Goal: Complete application form

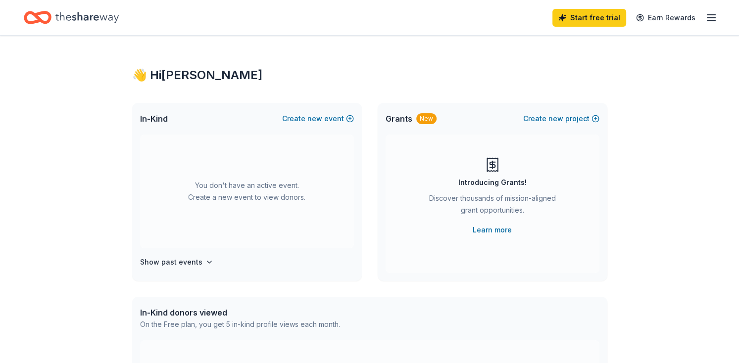
click at [712, 18] on line "button" at bounding box center [711, 18] width 8 height 0
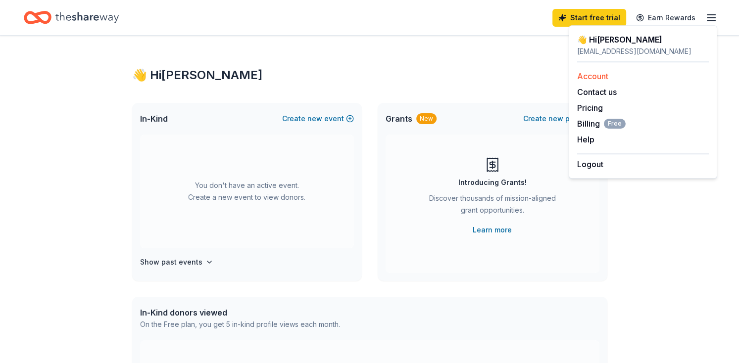
click at [592, 73] on link "Account" at bounding box center [592, 76] width 31 height 10
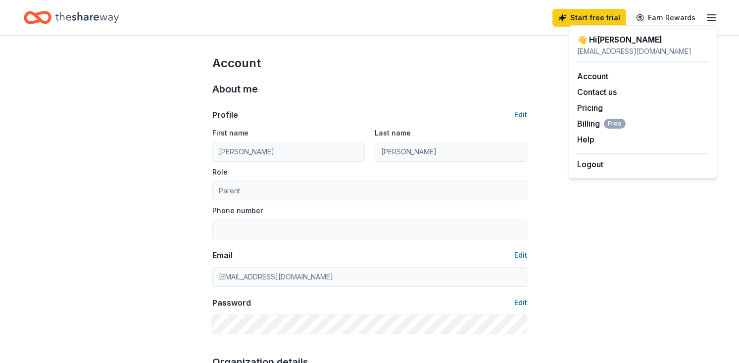
click at [75, 11] on icon "Home" at bounding box center [86, 17] width 63 height 20
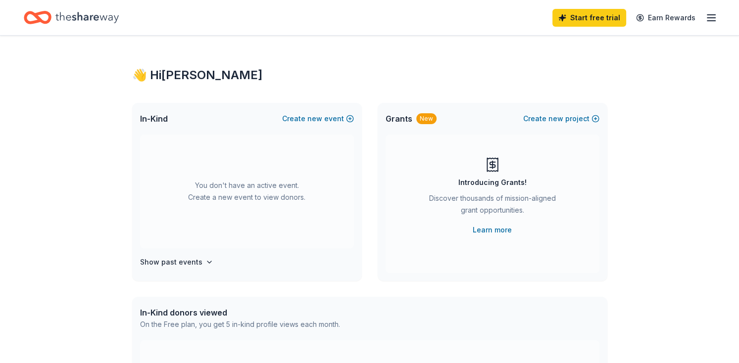
click at [59, 19] on icon "Home" at bounding box center [86, 17] width 63 height 20
click at [41, 8] on icon "Home" at bounding box center [38, 17] width 28 height 23
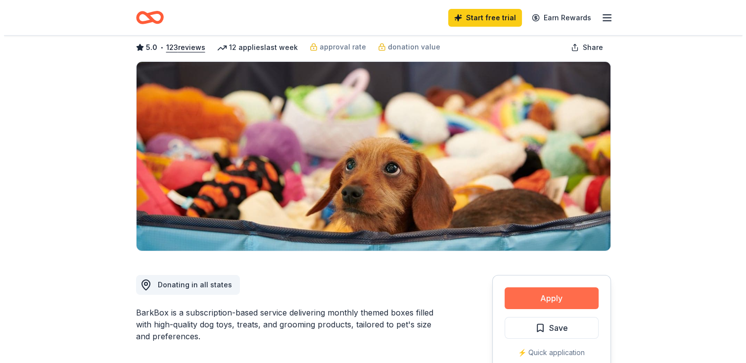
scroll to position [99, 0]
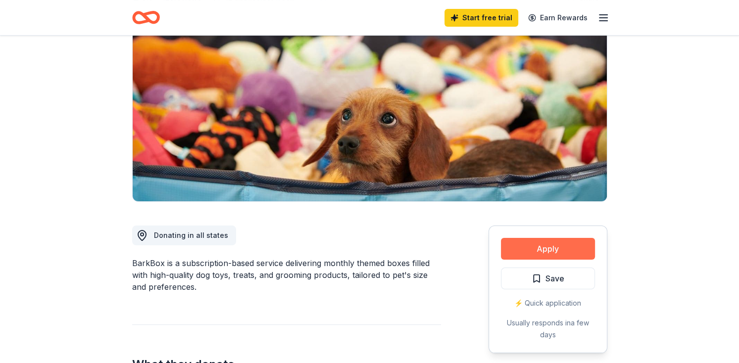
click at [552, 247] on button "Apply" at bounding box center [548, 249] width 94 height 22
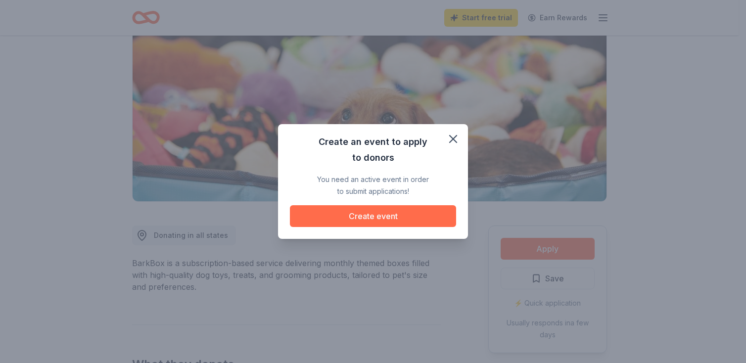
click at [370, 216] on button "Create event" at bounding box center [373, 216] width 166 height 22
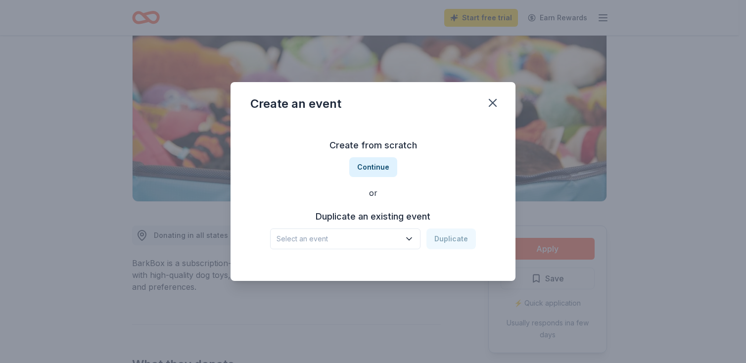
click at [389, 241] on span "Select an event" at bounding box center [339, 239] width 124 height 12
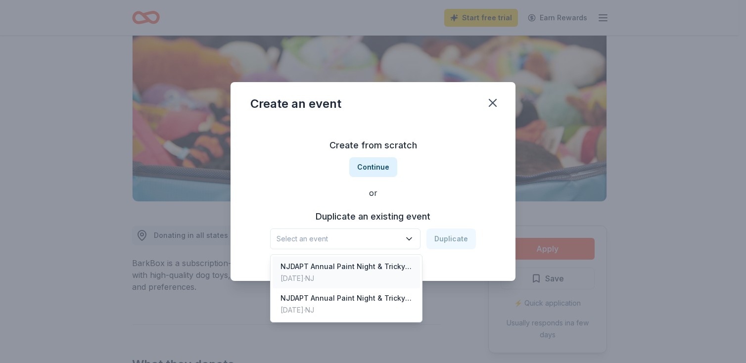
click at [372, 270] on div "NJDAPT Annual Paint Night & Tricky Tray" at bounding box center [347, 267] width 132 height 12
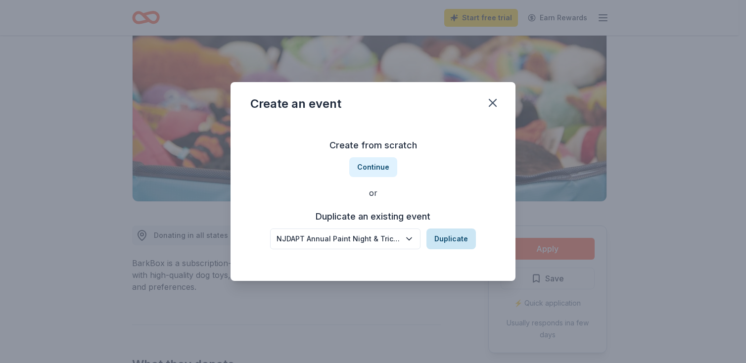
click at [445, 240] on button "Duplicate" at bounding box center [450, 239] width 49 height 21
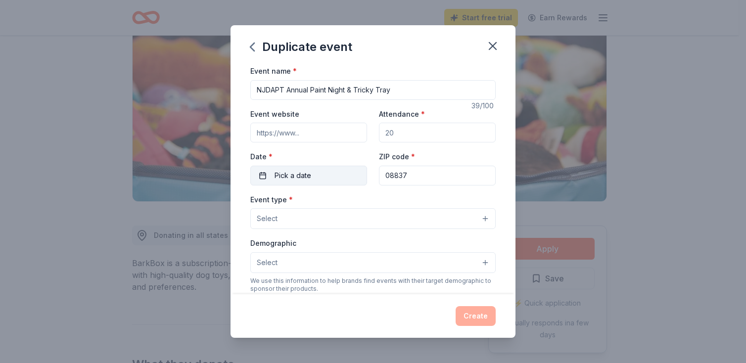
click at [309, 178] on span "Pick a date" at bounding box center [293, 176] width 37 height 12
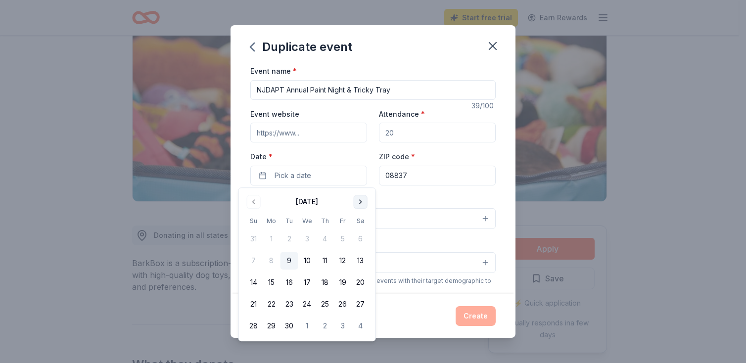
click at [358, 202] on button "Go to next month" at bounding box center [361, 202] width 14 height 14
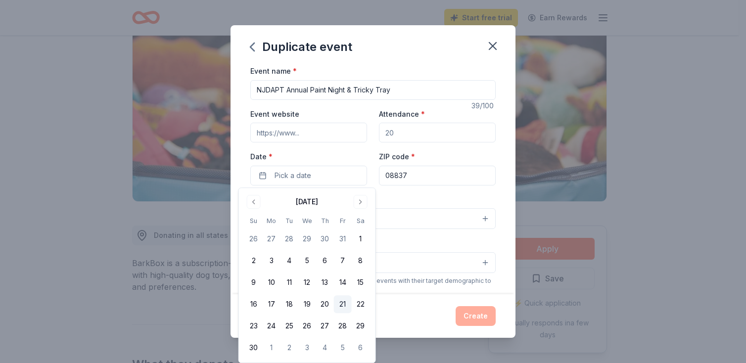
click at [340, 299] on button "21" at bounding box center [343, 304] width 18 height 18
click at [498, 140] on div "Event name * NJDAPT Annual Paint Night & Tricky Tray 39 /100 Event website Atte…" at bounding box center [373, 180] width 285 height 230
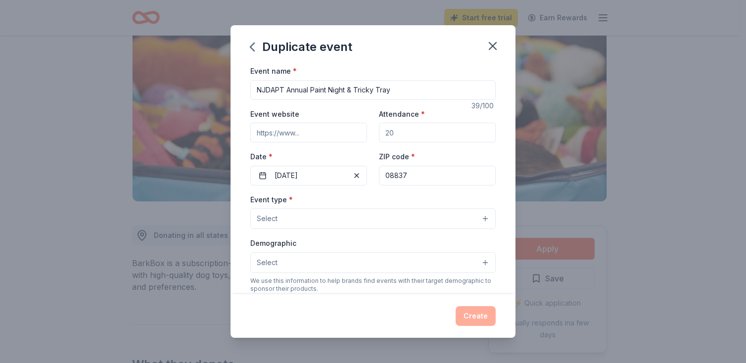
click at [317, 230] on div "Event type * Select Demographic Select We use this information to help brands f…" at bounding box center [372, 297] width 245 height 208
click at [313, 223] on button "Select" at bounding box center [372, 218] width 245 height 21
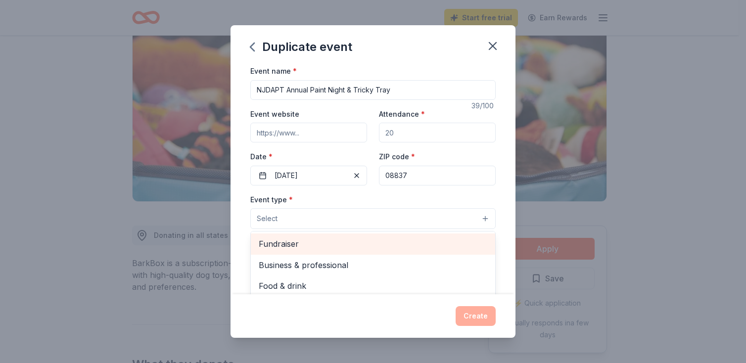
click at [301, 239] on span "Fundraiser" at bounding box center [373, 243] width 229 height 13
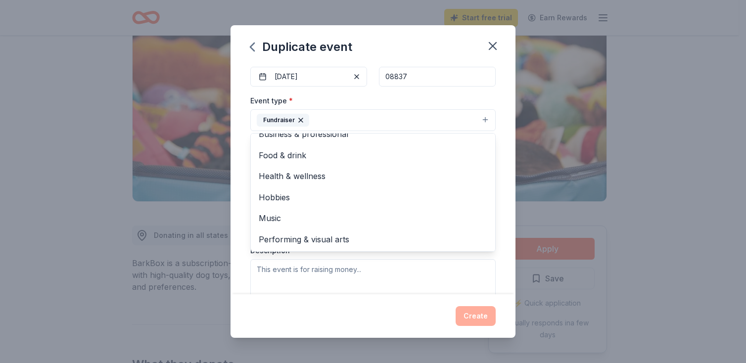
click at [244, 223] on div "Event name * NJDAPT Annual Paint Night & Tricky Tray 39 /100 Event website Atte…" at bounding box center [373, 180] width 285 height 230
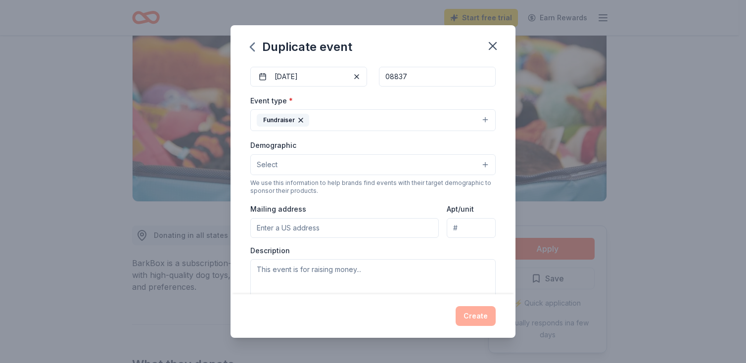
click at [289, 170] on button "Select" at bounding box center [372, 164] width 245 height 21
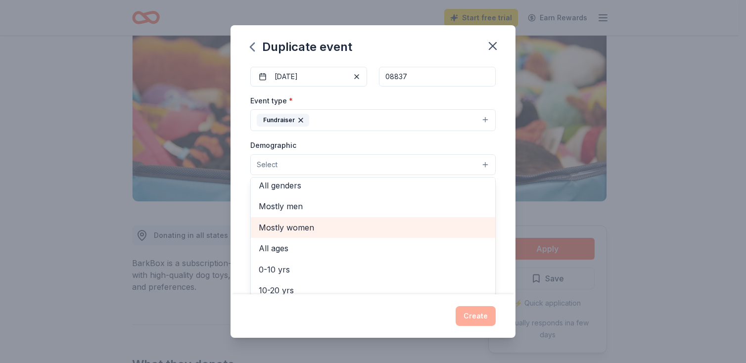
scroll to position [0, 0]
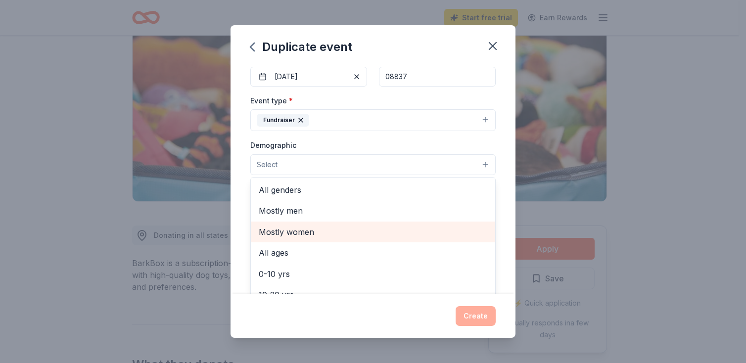
click at [293, 230] on span "Mostly women" at bounding box center [373, 232] width 229 height 13
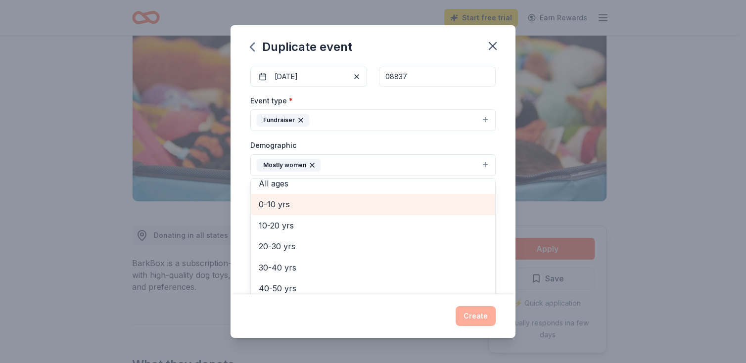
click at [281, 205] on span "0-10 yrs" at bounding box center [373, 204] width 229 height 13
click at [285, 201] on span "10-20 yrs" at bounding box center [373, 204] width 229 height 13
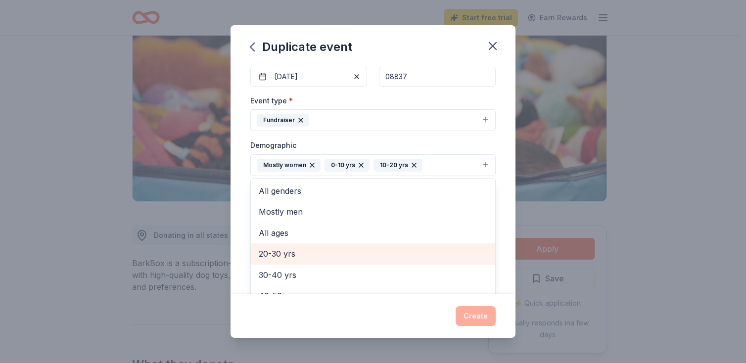
click at [297, 251] on span "20-30 yrs" at bounding box center [373, 253] width 229 height 13
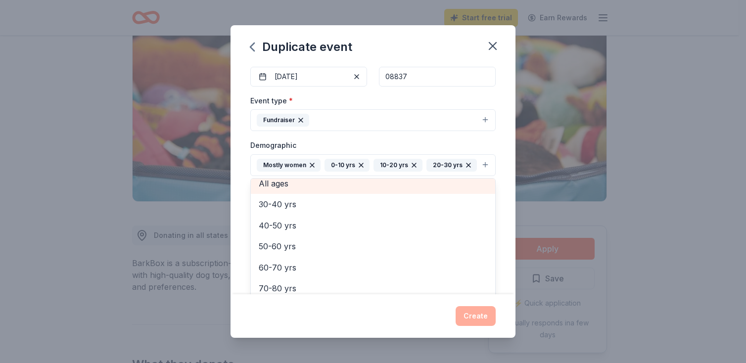
click at [280, 190] on span "All ages" at bounding box center [373, 183] width 229 height 13
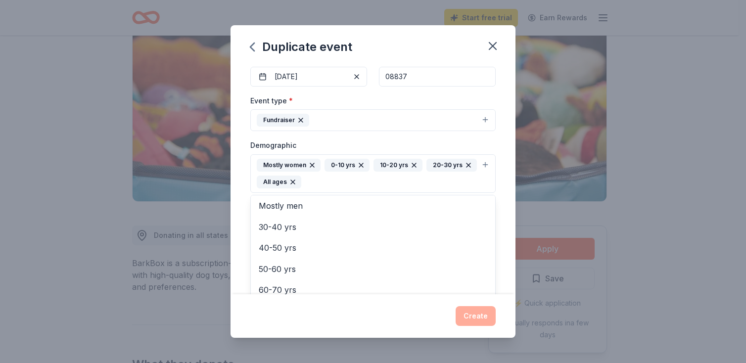
click at [501, 211] on div "Event name * NJDAPT Annual Paint Night & Tricky Tray 39 /100 Event website Atte…" at bounding box center [373, 180] width 285 height 230
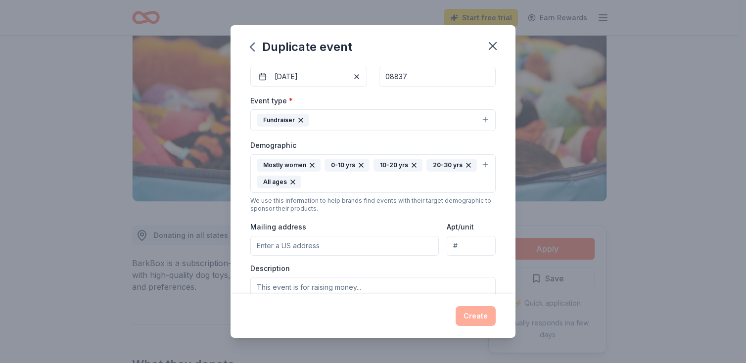
scroll to position [148, 0]
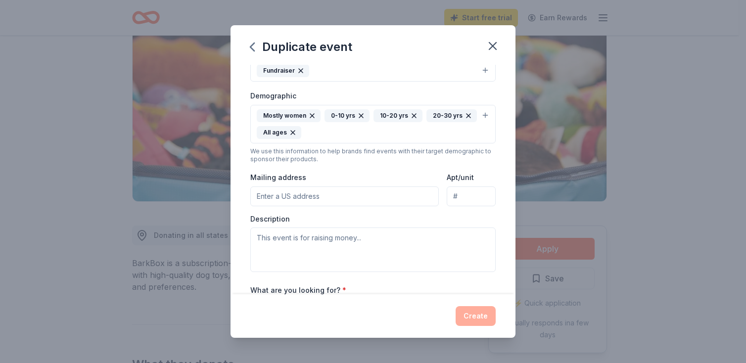
click at [311, 196] on input "Mailing address" at bounding box center [344, 197] width 188 height 20
type input "[STREET_ADDRESS]"
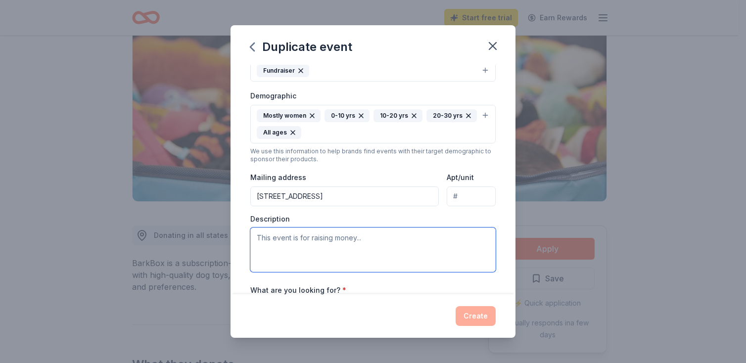
click at [313, 238] on textarea at bounding box center [372, 250] width 245 height 45
click at [320, 240] on textarea at bounding box center [372, 250] width 245 height 45
paste textarea "Good Afternoon, I'd like to introduce the NJ Dance Academy, a nonprofit group i…"
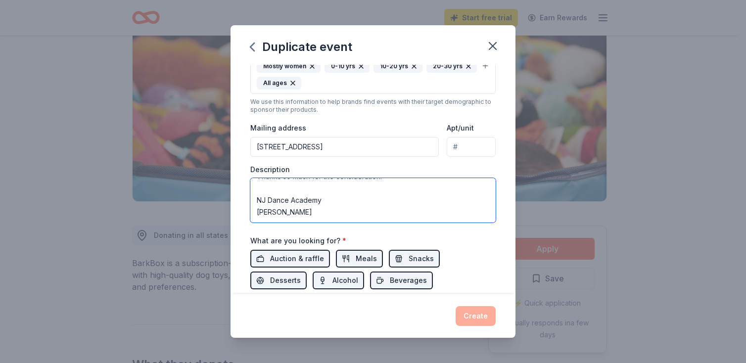
scroll to position [247, 0]
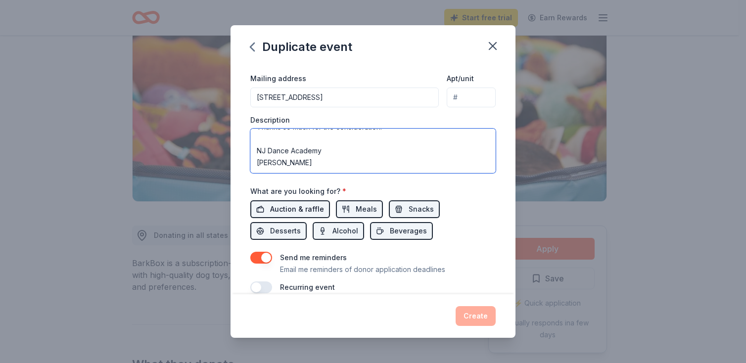
type textarea "Good Afternoon, I'd like to introduce the NJ Dance Academy, a nonprofit group i…"
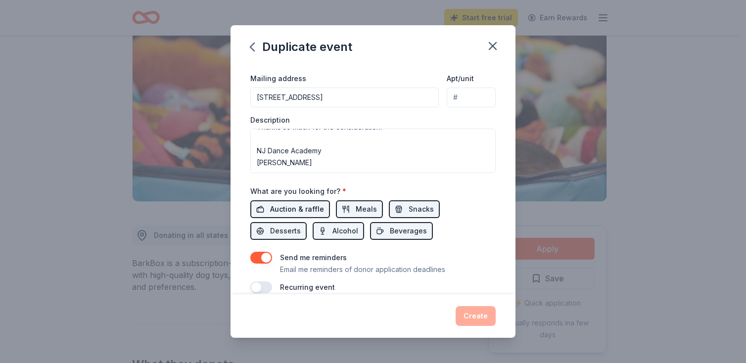
click at [284, 208] on span "Auction & raffle" at bounding box center [297, 209] width 54 height 12
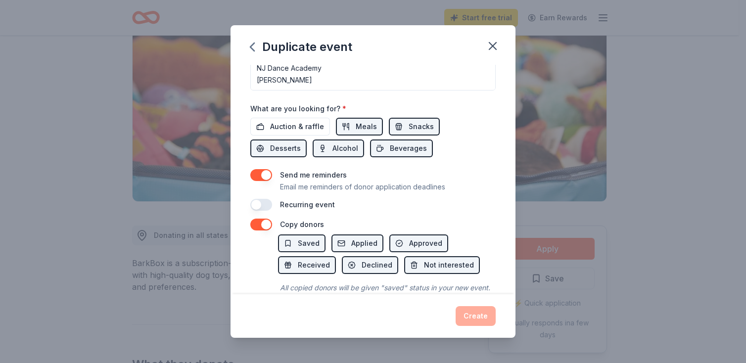
scroll to position [346, 0]
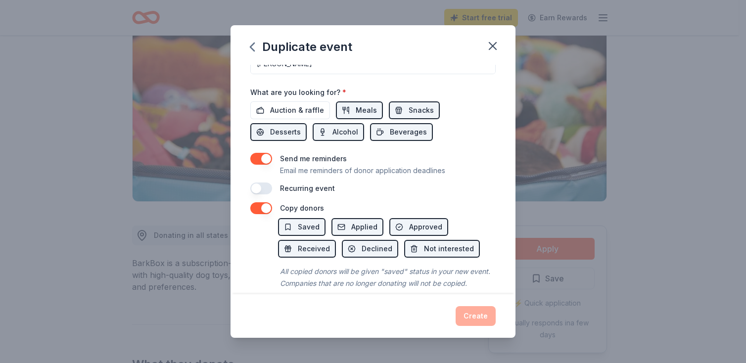
click at [265, 187] on button "button" at bounding box center [261, 189] width 22 height 12
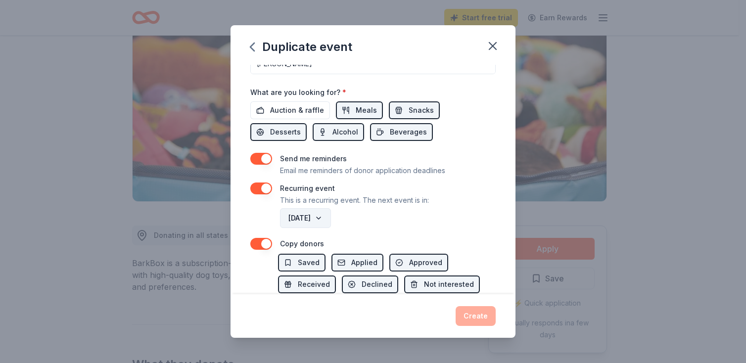
click at [331, 217] on button "[DATE]" at bounding box center [305, 218] width 51 height 20
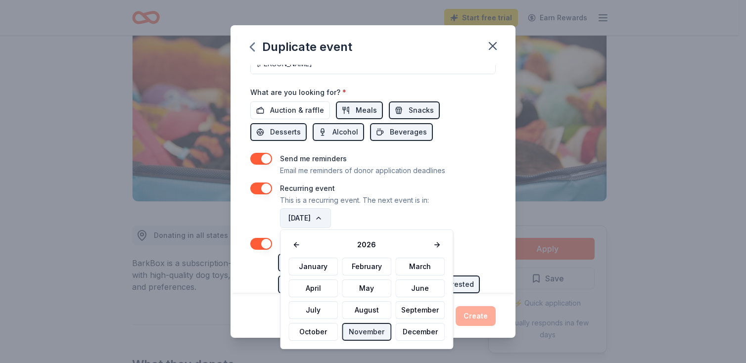
click at [331, 217] on button "[DATE]" at bounding box center [305, 218] width 51 height 20
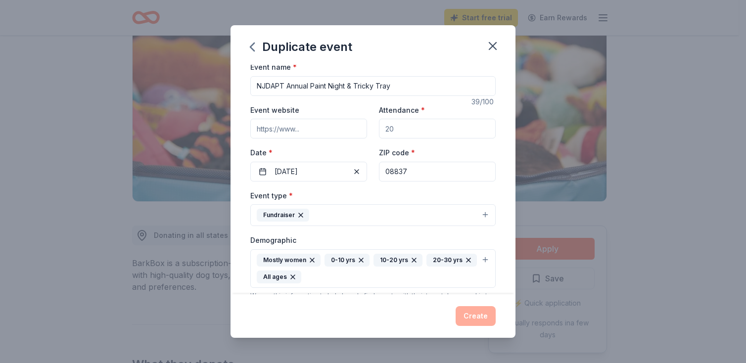
scroll to position [0, 0]
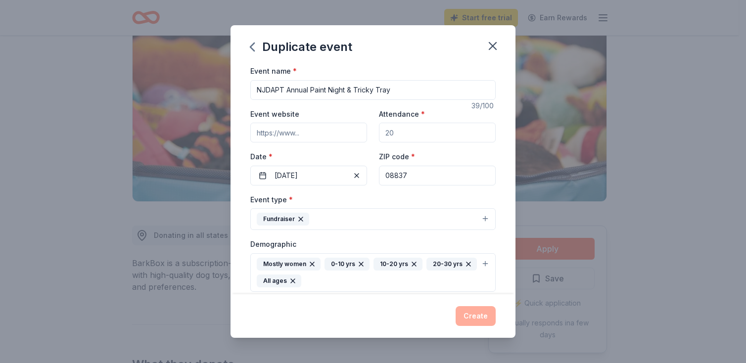
click at [416, 132] on input "Attendance *" at bounding box center [437, 133] width 117 height 20
type input "30"
click at [307, 132] on input "Event website" at bounding box center [308, 133] width 117 height 20
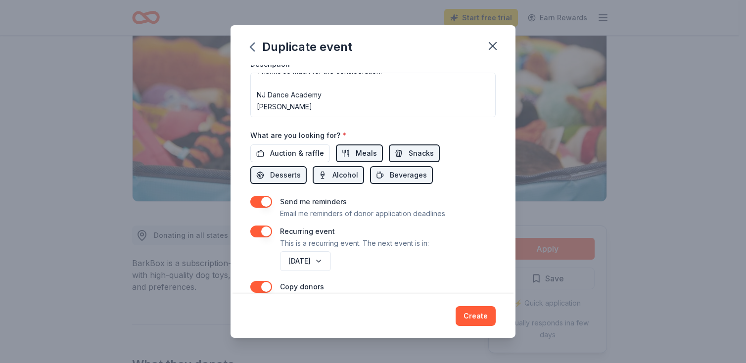
scroll to position [346, 0]
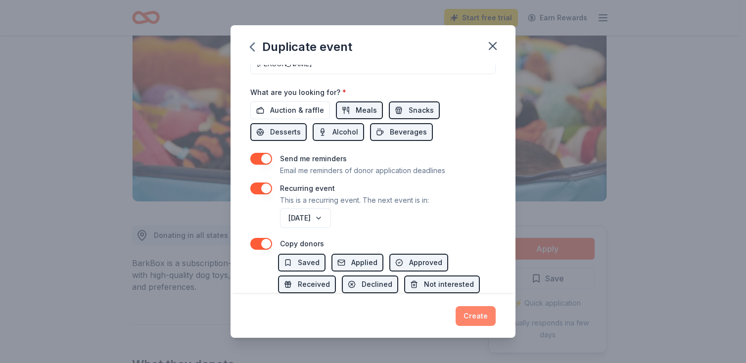
click at [488, 320] on button "Create" at bounding box center [476, 316] width 40 height 20
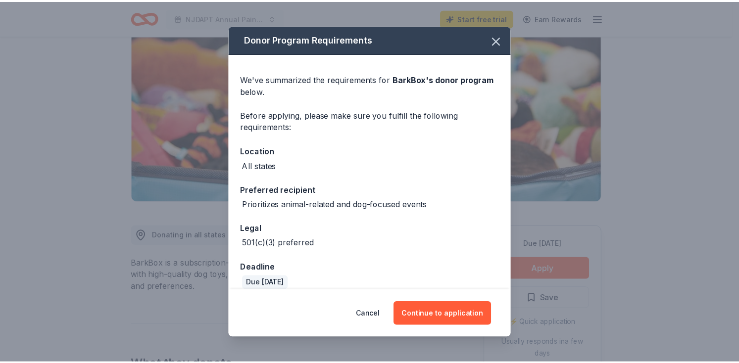
scroll to position [11, 0]
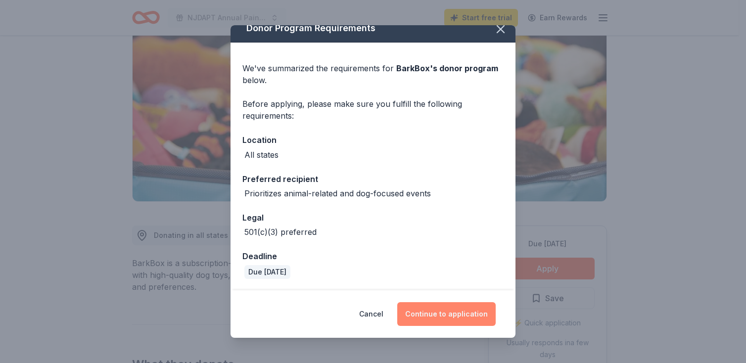
click at [437, 314] on button "Continue to application" at bounding box center [446, 314] width 98 height 24
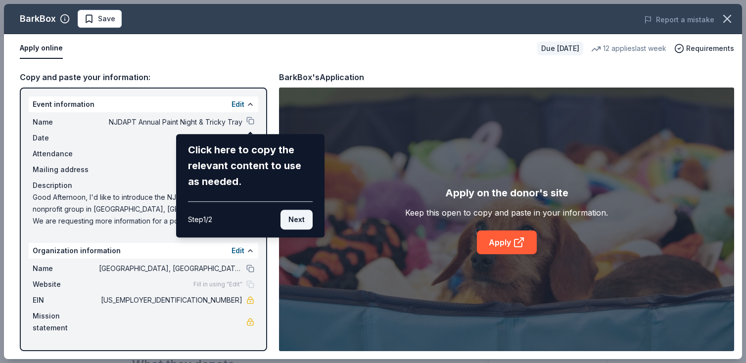
click at [300, 221] on button "Next" at bounding box center [297, 220] width 32 height 20
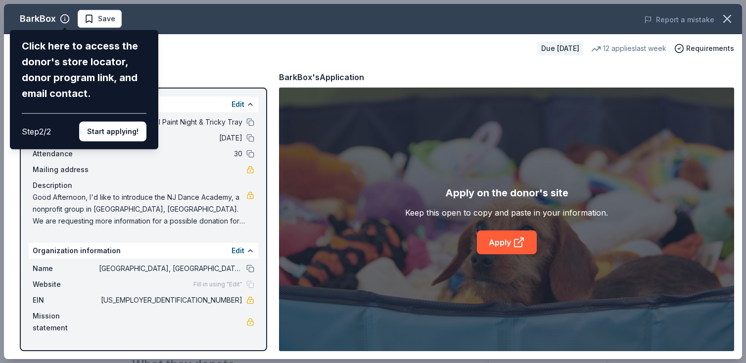
click at [109, 136] on button "Start applying!" at bounding box center [112, 132] width 67 height 20
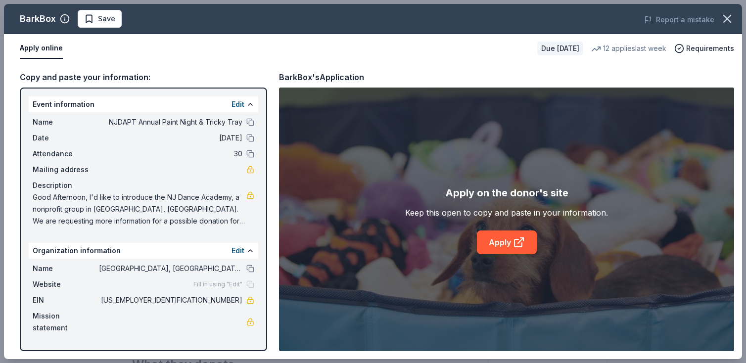
click at [513, 239] on div "BarkBox Save Report a mistake Apply online Due [DATE] 12 applies last week Requ…" at bounding box center [373, 181] width 738 height 355
click at [500, 243] on div "BarkBox Save Report a mistake Apply online Due [DATE] 12 applies last week Requ…" at bounding box center [373, 181] width 738 height 355
click at [263, 61] on div "Apply online Due [DATE] 12 applies last week Requirements" at bounding box center [373, 48] width 738 height 29
click at [249, 122] on button at bounding box center [250, 122] width 8 height 8
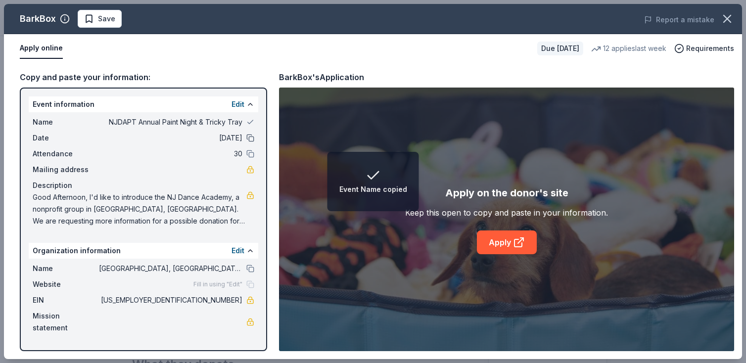
click at [249, 134] on button at bounding box center [250, 138] width 8 height 8
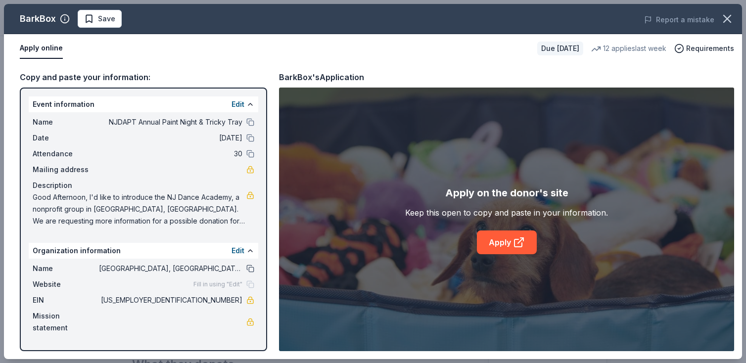
click at [250, 270] on button at bounding box center [250, 269] width 8 height 8
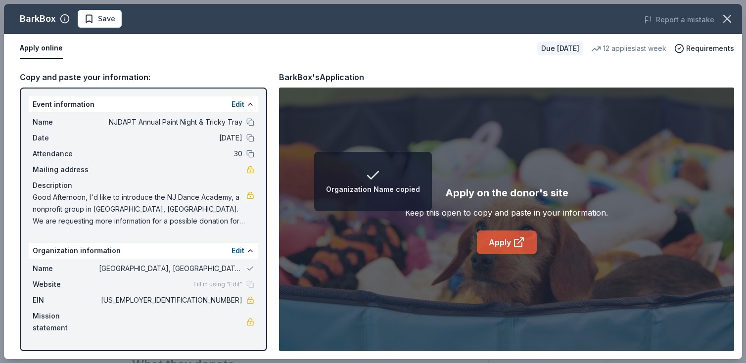
click at [491, 242] on link "Apply" at bounding box center [507, 243] width 60 height 24
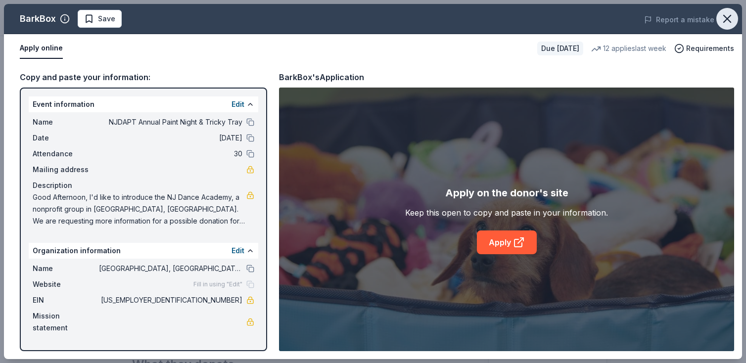
click at [729, 19] on icon "button" at bounding box center [727, 19] width 14 height 14
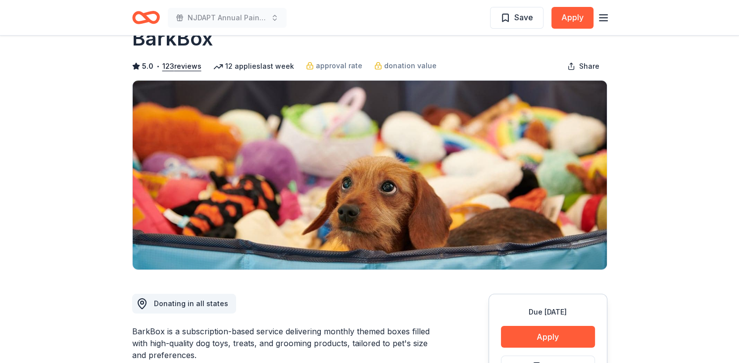
scroll to position [0, 0]
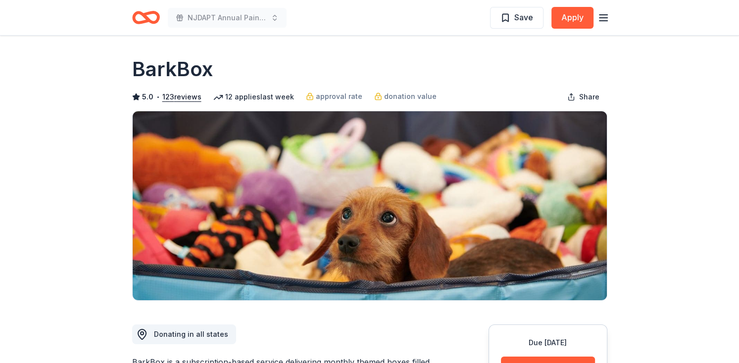
click at [603, 18] on line "button" at bounding box center [603, 18] width 8 height 0
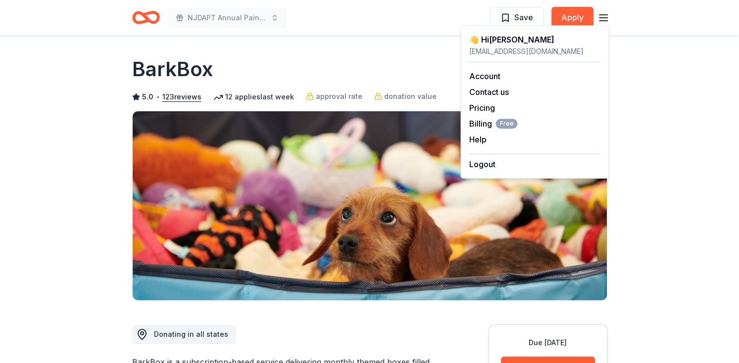
click at [144, 17] on icon "Home" at bounding box center [149, 17] width 15 height 10
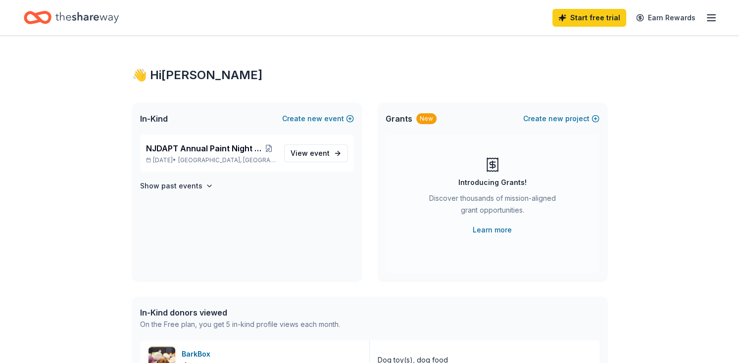
click at [32, 14] on icon "Home" at bounding box center [32, 17] width 15 height 10
